Goal: Information Seeking & Learning: Check status

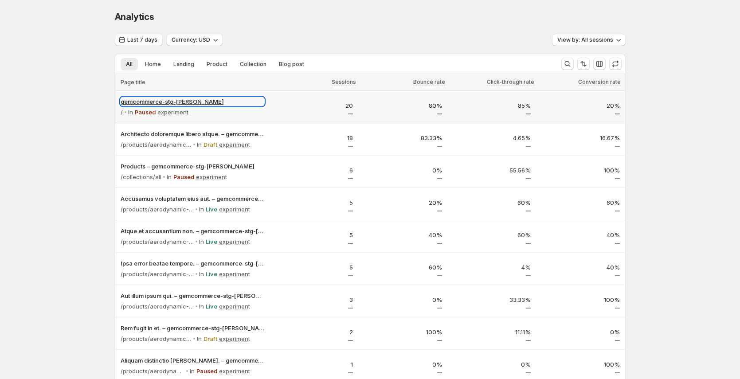
click at [152, 102] on p "gemcommerce-stg-[PERSON_NAME]" at bounding box center [193, 101] width 144 height 9
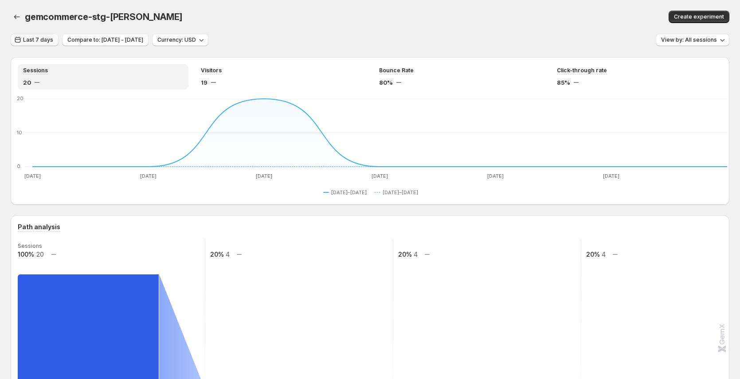
click at [26, 37] on span "Last 7 days" at bounding box center [38, 39] width 30 height 7
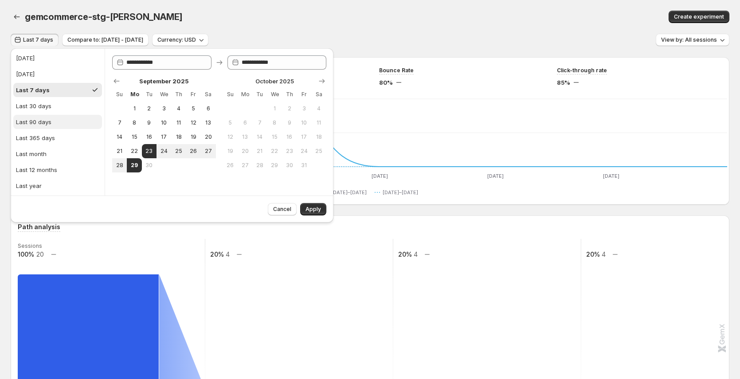
click at [67, 119] on button "Last 90 days" at bounding box center [57, 122] width 89 height 14
type input "**********"
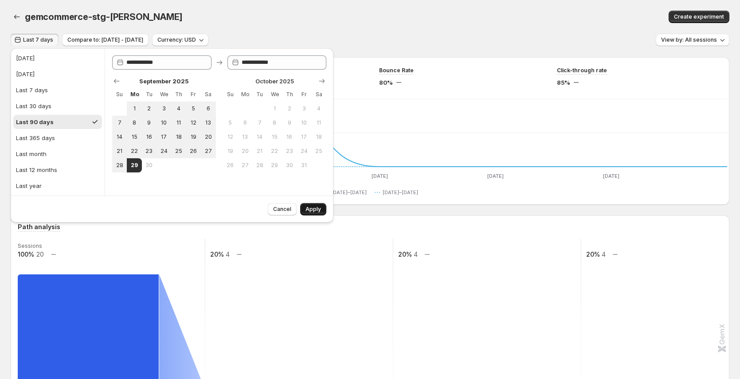
click at [316, 211] on span "Apply" at bounding box center [314, 209] width 16 height 7
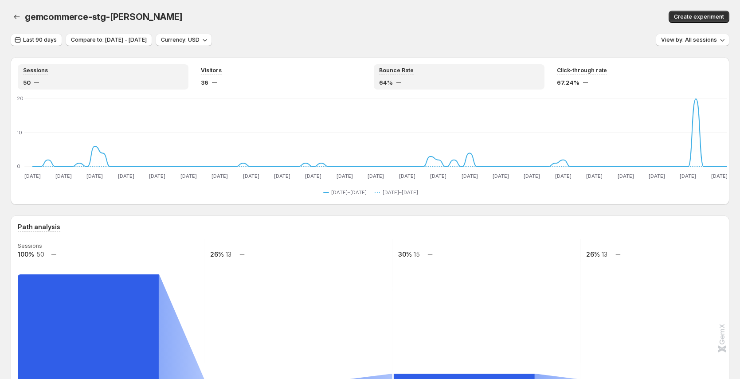
click at [406, 78] on div "64%" at bounding box center [459, 82] width 160 height 9
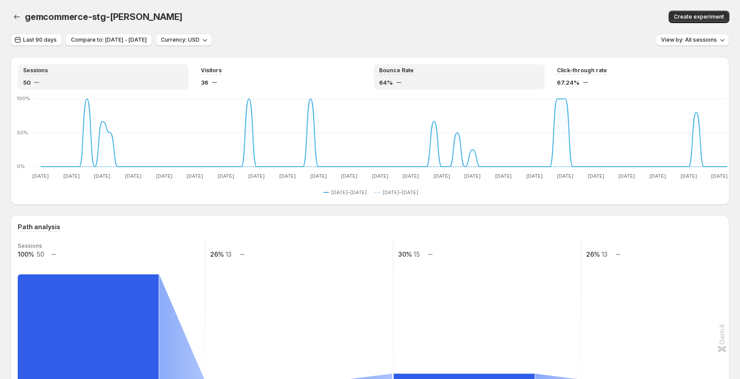
click at [98, 78] on div "50" at bounding box center [103, 82] width 160 height 9
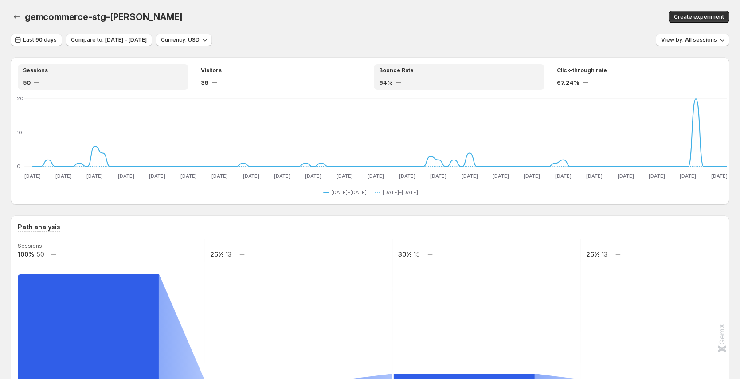
click at [396, 75] on div "Bounce Rate 64%" at bounding box center [459, 77] width 160 height 20
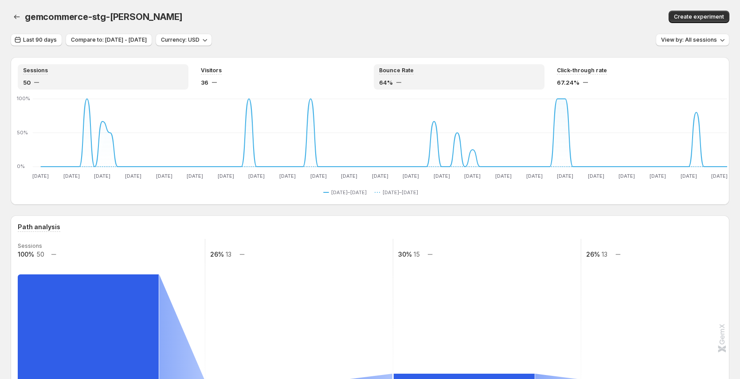
click at [83, 74] on div "Sessions" at bounding box center [103, 71] width 160 height 8
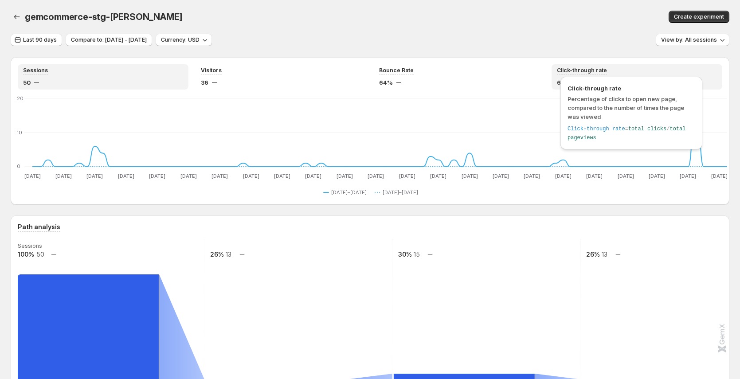
click at [591, 67] on span "Click-through rate" at bounding box center [582, 70] width 50 height 7
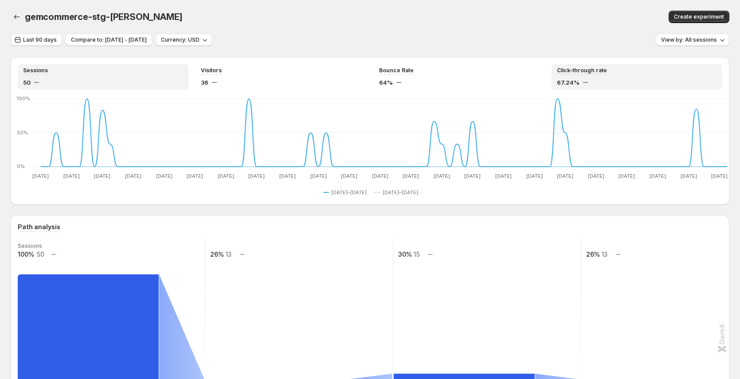
click at [72, 75] on div "Sessions 50" at bounding box center [103, 77] width 160 height 20
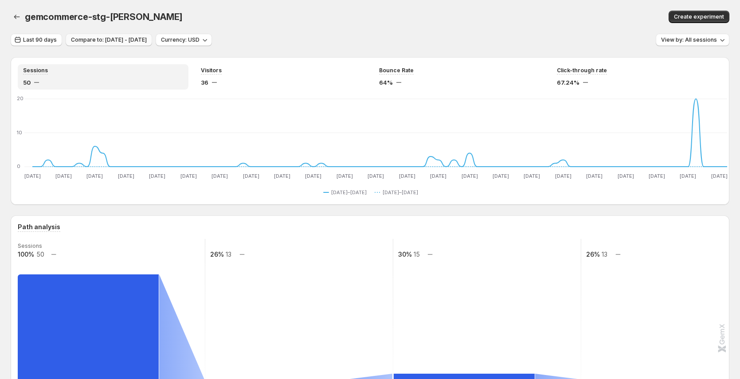
click at [130, 41] on span "Compare to: [DATE] - [DATE]" at bounding box center [109, 39] width 76 height 7
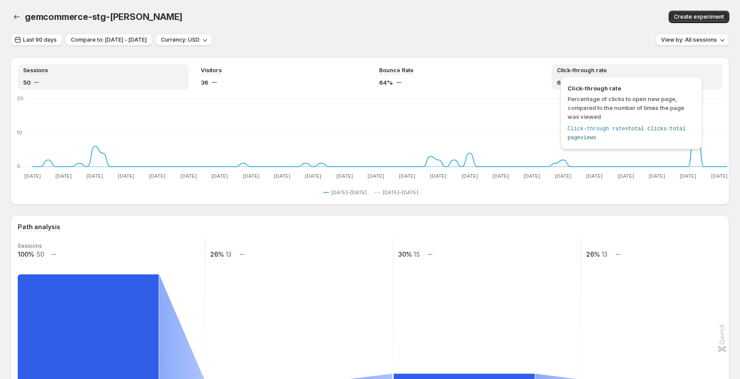
click at [590, 75] on div "Click-through rate Percentage of clicks to open new page, compared to the numbe…" at bounding box center [631, 115] width 149 height 82
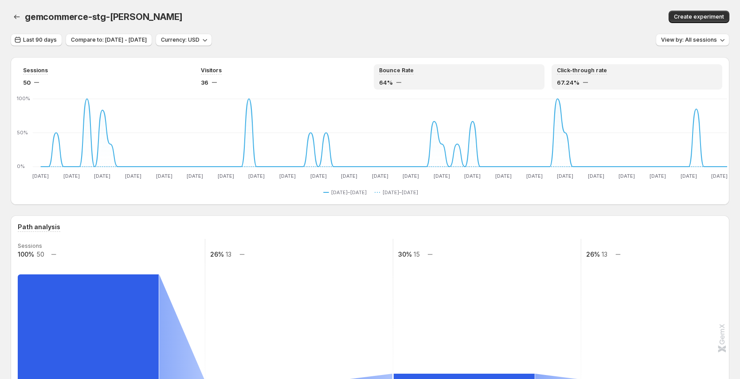
click at [429, 71] on div "Bounce Rate" at bounding box center [459, 71] width 160 height 8
click at [599, 79] on div "67.24%" at bounding box center [637, 82] width 160 height 9
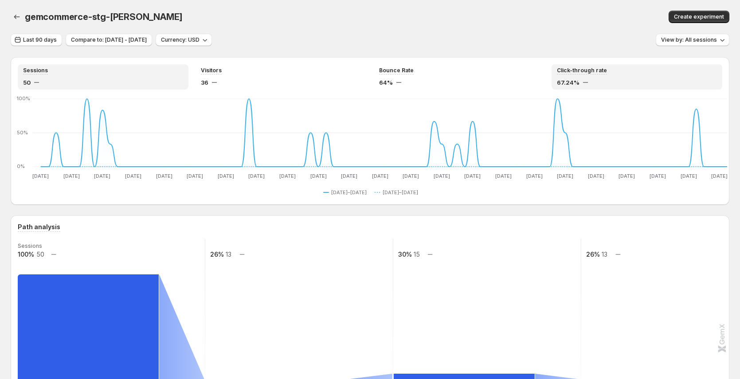
click at [81, 84] on div "50" at bounding box center [103, 82] width 160 height 9
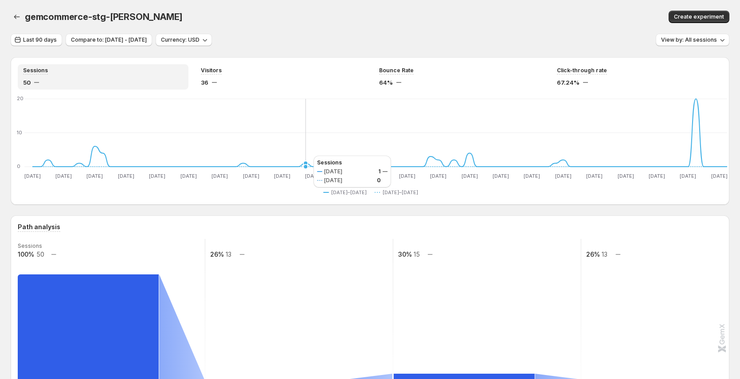
click at [305, 156] on icon "[DATE] [DATE] [DATE] [DATE] [DATE] [DATE] [DATE] [DATE] [DATE] [DATE] [DATE] [D…" at bounding box center [372, 138] width 709 height 83
click at [418, 80] on div "64%" at bounding box center [459, 82] width 160 height 9
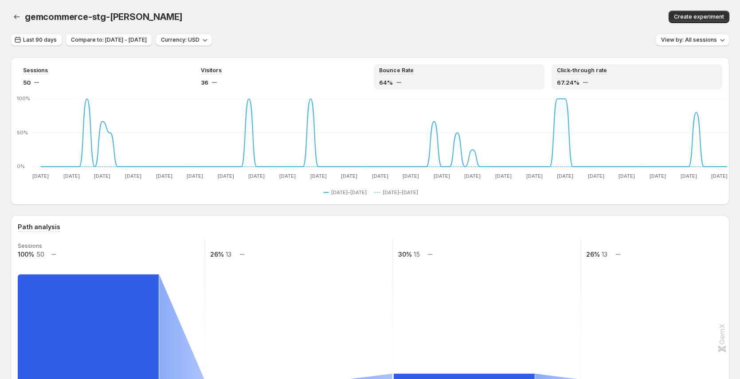
click at [608, 70] on div "Click-through rate" at bounding box center [637, 71] width 160 height 8
click at [460, 66] on div "Bounce Rate 64%" at bounding box center [459, 76] width 171 height 25
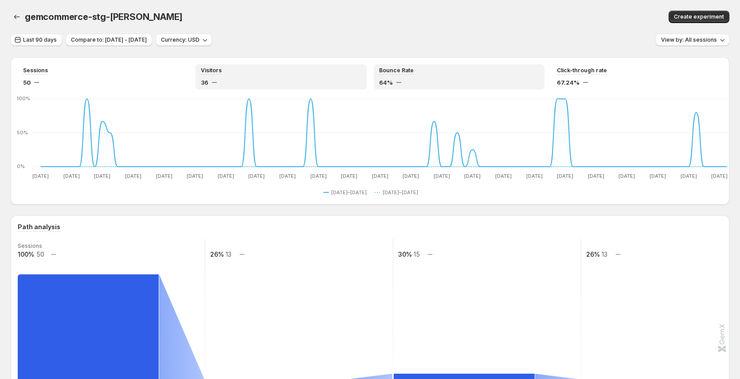
click at [235, 77] on div "Visitors 36" at bounding box center [281, 77] width 160 height 20
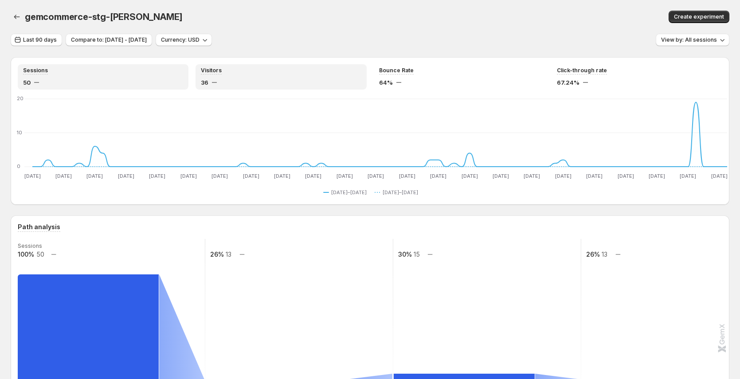
click at [57, 80] on div "50" at bounding box center [103, 82] width 160 height 9
click at [48, 39] on span "Last 90 days" at bounding box center [40, 39] width 34 height 7
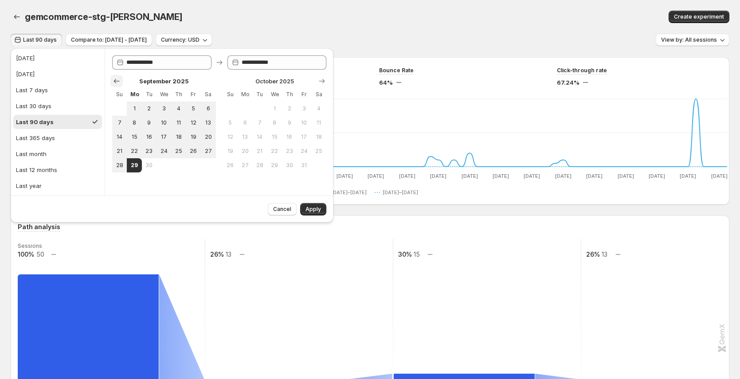
click at [114, 84] on icon "Show previous month, August 2025" at bounding box center [116, 81] width 9 height 9
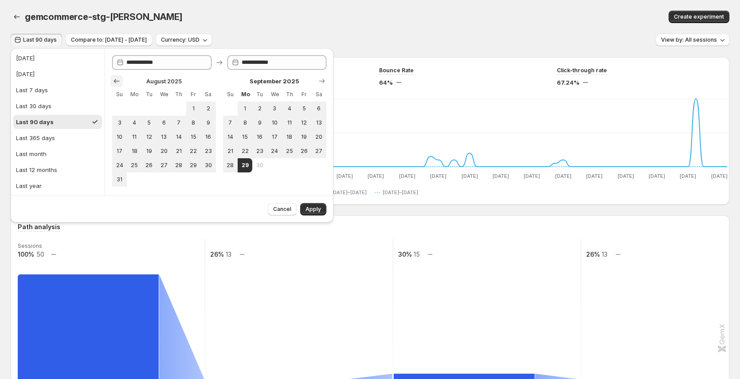
click at [115, 82] on icon "Show previous month, July 2025" at bounding box center [117, 81] width 6 height 4
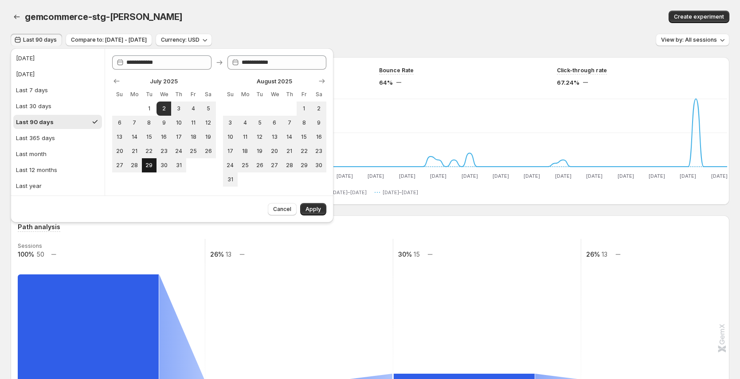
click at [149, 167] on span "29" at bounding box center [149, 165] width 8 height 7
type input "**********"
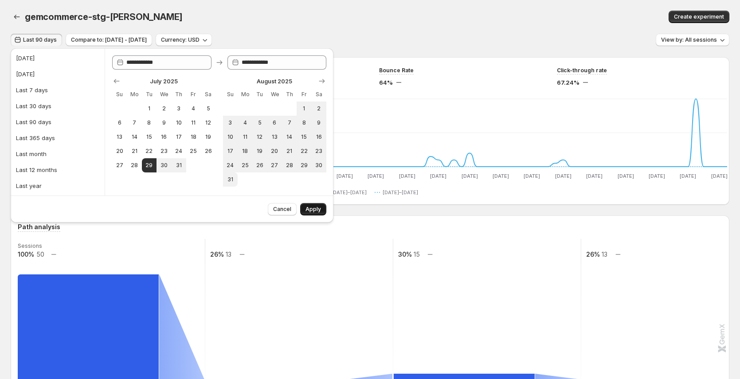
click at [319, 210] on span "Apply" at bounding box center [314, 209] width 16 height 7
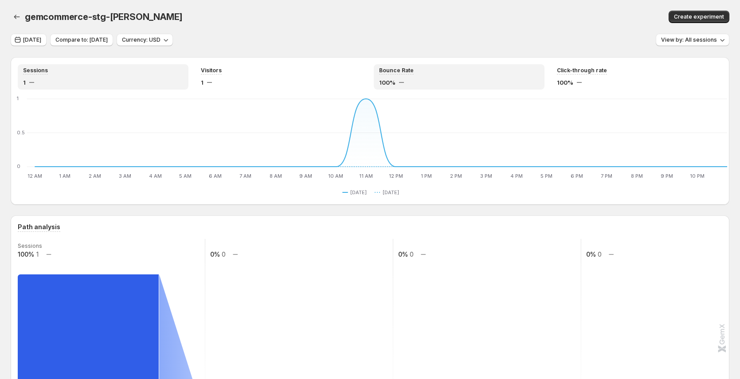
click at [386, 85] on span "100%" at bounding box center [387, 82] width 16 height 9
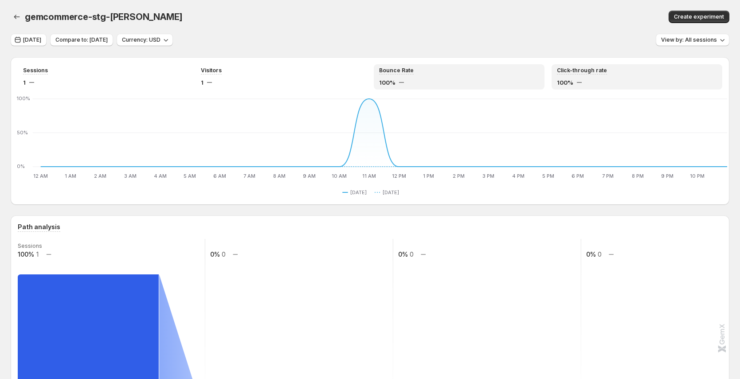
click at [599, 89] on div "Click-through rate 100%" at bounding box center [637, 76] width 171 height 25
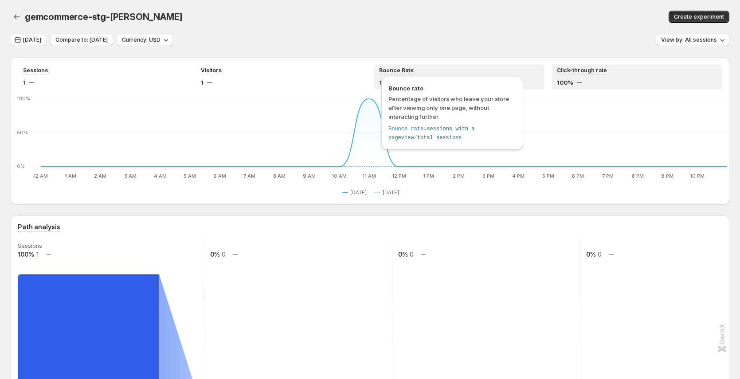
click at [407, 67] on span "Bounce Rate" at bounding box center [396, 70] width 35 height 7
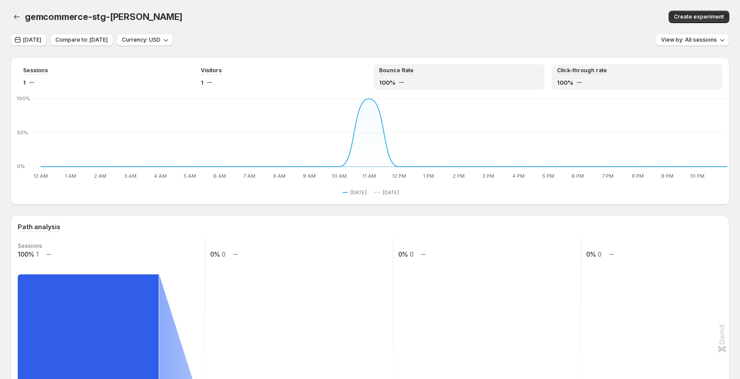
click at [571, 82] on span "100%" at bounding box center [565, 82] width 16 height 9
click at [451, 86] on div "100%" at bounding box center [459, 82] width 160 height 9
click at [569, 80] on span "100%" at bounding box center [565, 82] width 16 height 9
click at [458, 76] on div "Bounce Rate 100%" at bounding box center [459, 77] width 160 height 20
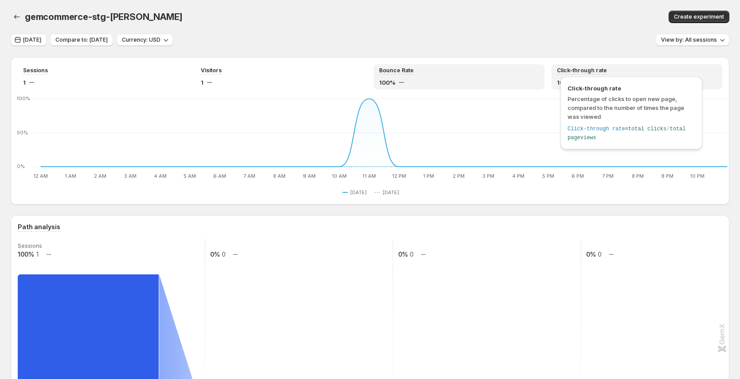
click at [597, 72] on span "Click-through rate" at bounding box center [582, 70] width 50 height 7
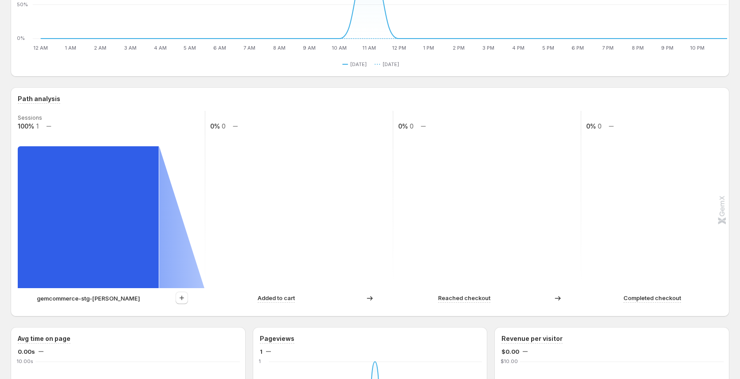
scroll to position [72, 0]
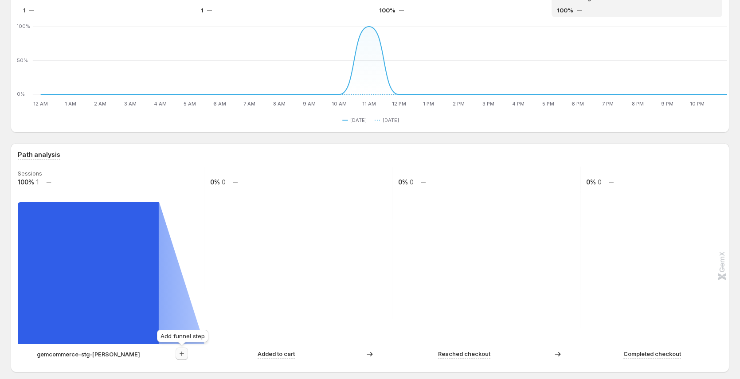
click at [184, 354] on icon "button" at bounding box center [182, 354] width 4 height 4
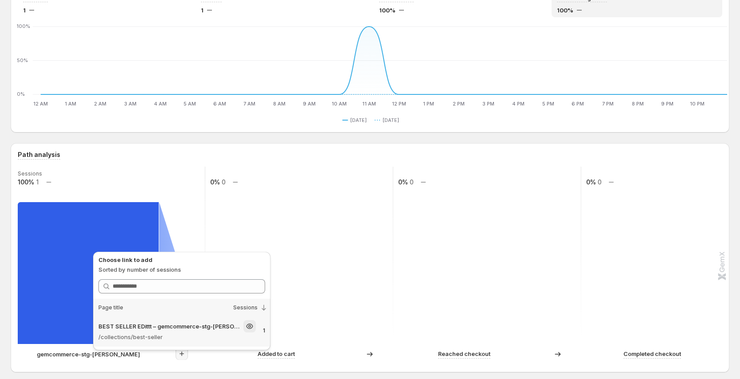
click at [197, 329] on p "BEST SELLER EDittt – gemcommerce-stg-[PERSON_NAME]" at bounding box center [169, 326] width 143 height 9
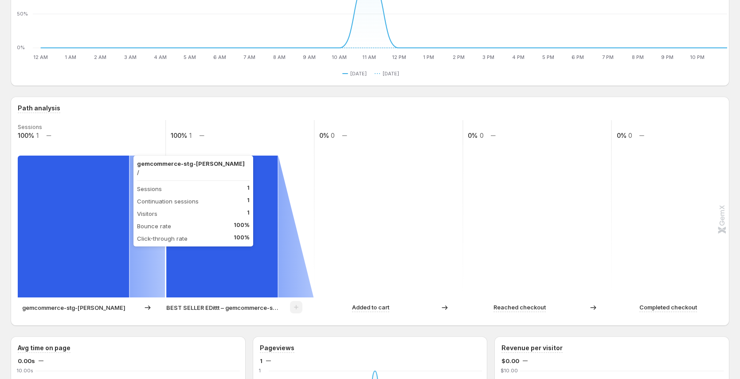
scroll to position [112, 0]
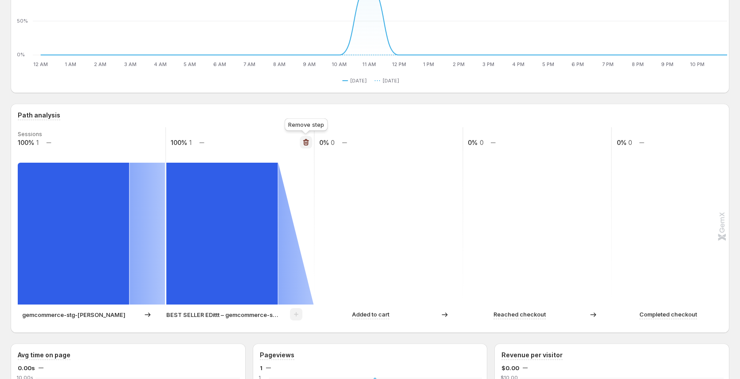
click at [305, 139] on icon "button" at bounding box center [306, 142] width 9 height 9
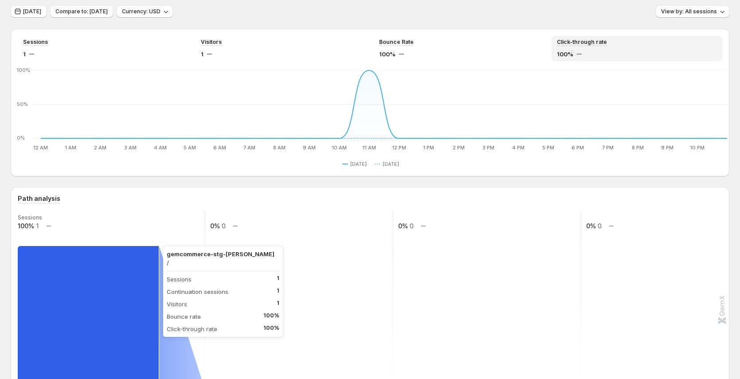
scroll to position [0, 0]
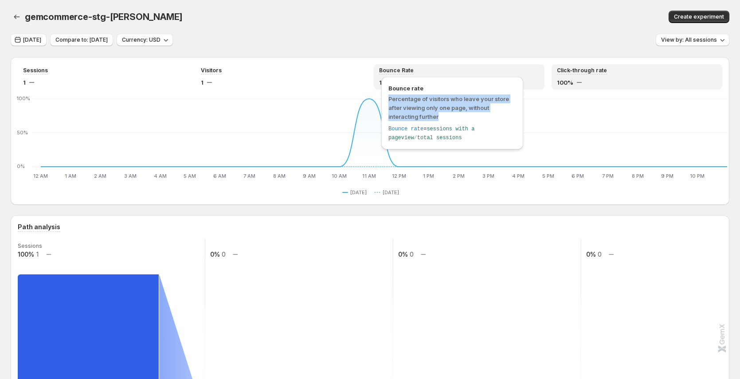
drag, startPoint x: 443, startPoint y: 116, endPoint x: 387, endPoint y: 95, distance: 59.9
click at [387, 95] on div "Bounce rate Percentage of visitors who leave your store after viewing only one …" at bounding box center [452, 113] width 142 height 73
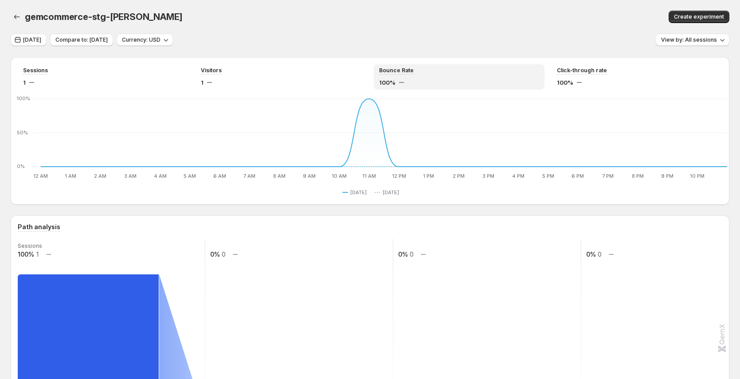
click at [306, 20] on div "gemcommerce-stg-[PERSON_NAME]" at bounding box center [223, 17] width 397 height 12
click at [20, 14] on icon "button" at bounding box center [16, 16] width 9 height 9
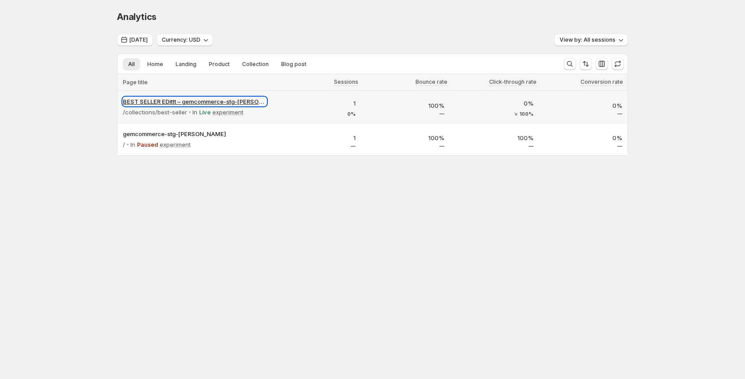
click at [197, 100] on p "BEST SELLER EDittt – gemcommerce-stg-[PERSON_NAME]" at bounding box center [195, 101] width 144 height 9
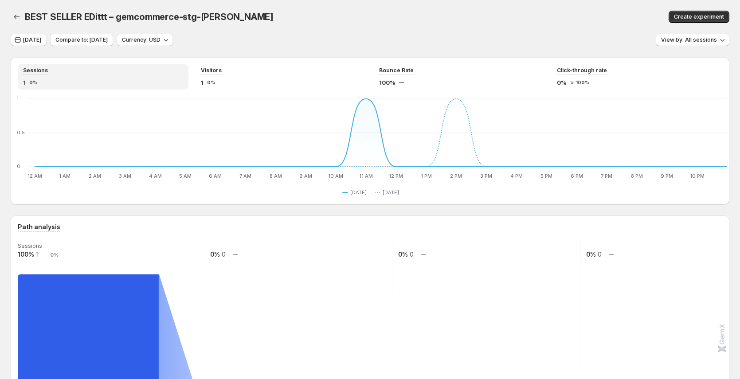
click at [38, 17] on span "BEST SELLER EDittt – gemcommerce-stg-[PERSON_NAME]" at bounding box center [149, 17] width 249 height 11
